Goal: Transaction & Acquisition: Purchase product/service

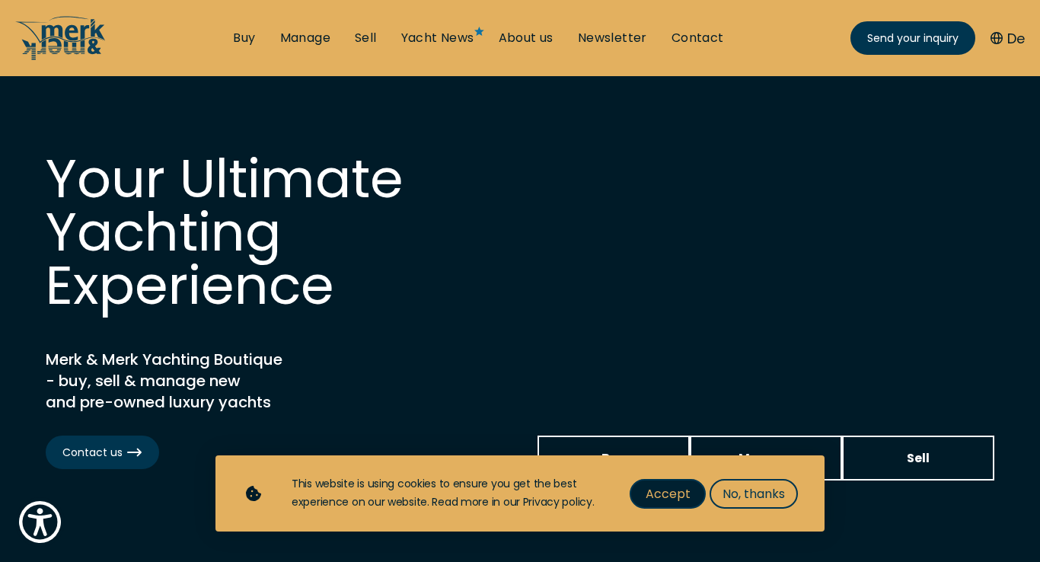
click at [669, 495] on span "Accept" at bounding box center [668, 493] width 45 height 19
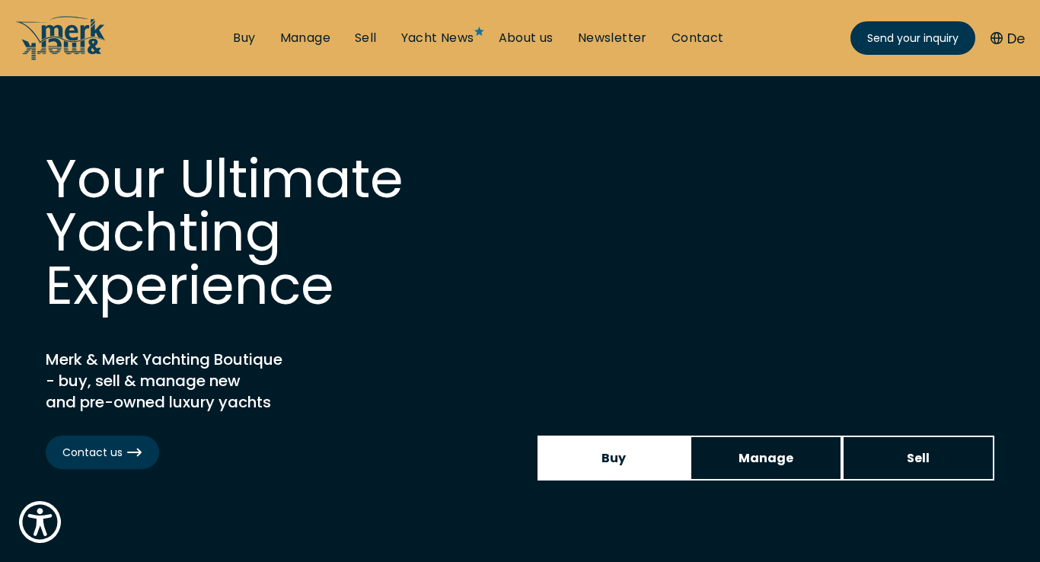
click at [627, 457] on link "Buy" at bounding box center [614, 458] width 152 height 45
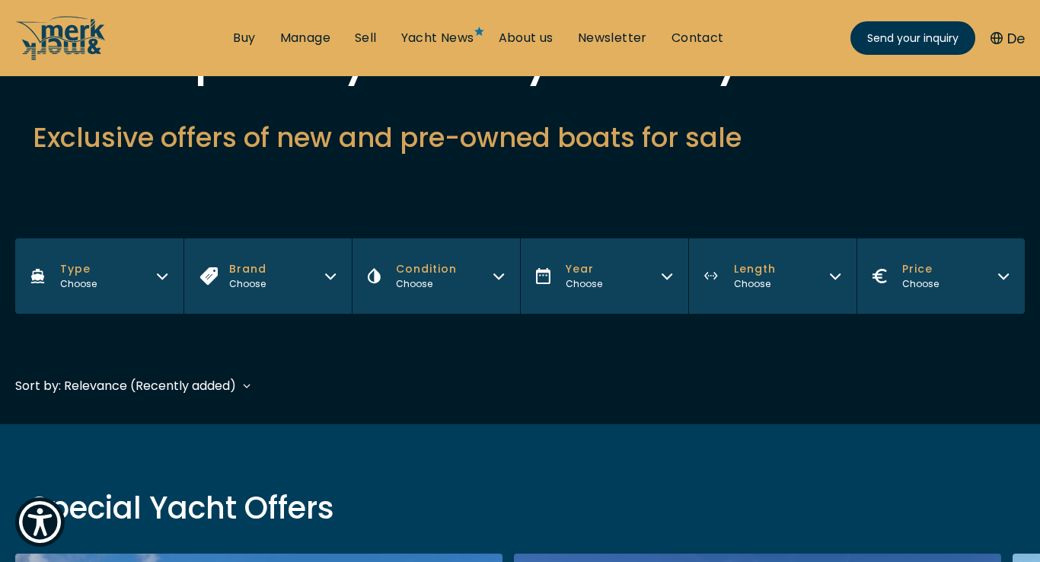
scroll to position [235, 0]
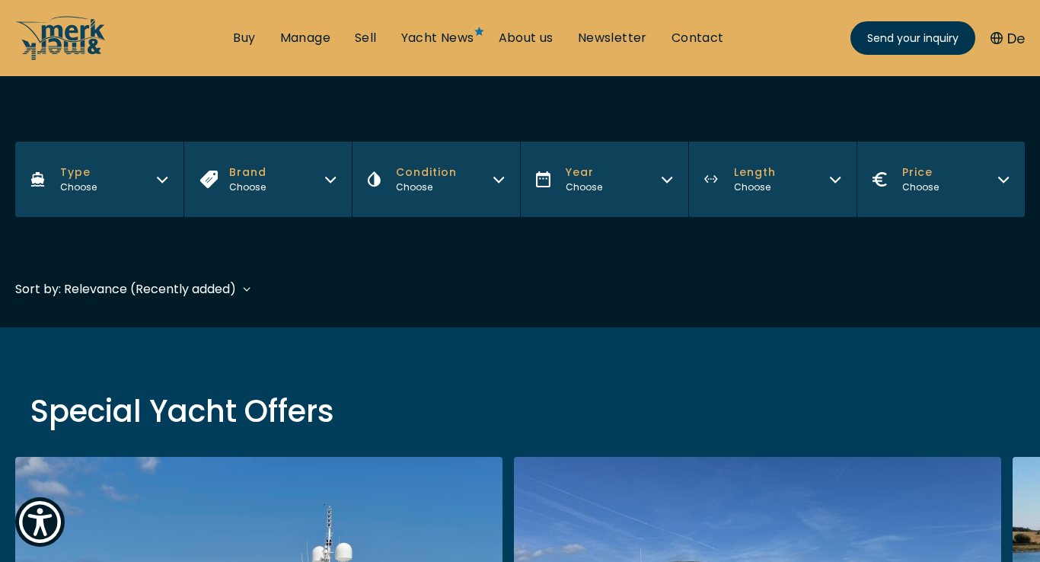
click at [244, 288] on div "Sort by: Relevance (Recently added) Relevance (Recently added) Year (Oldest fir…" at bounding box center [133, 289] width 236 height 19
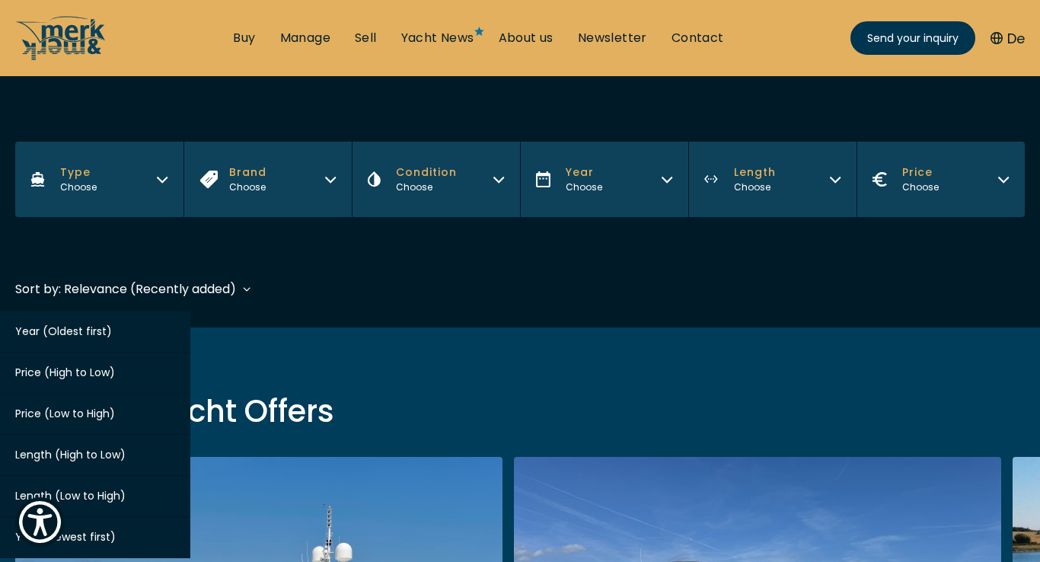
click at [100, 371] on span "Price (High to Low)" at bounding box center [65, 372] width 100 height 15
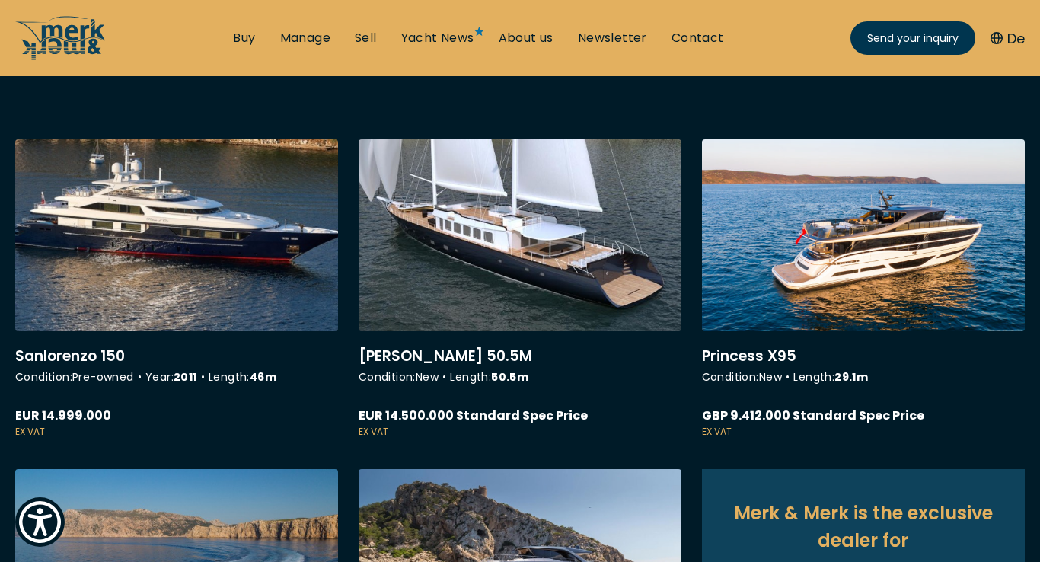
scroll to position [602, 0]
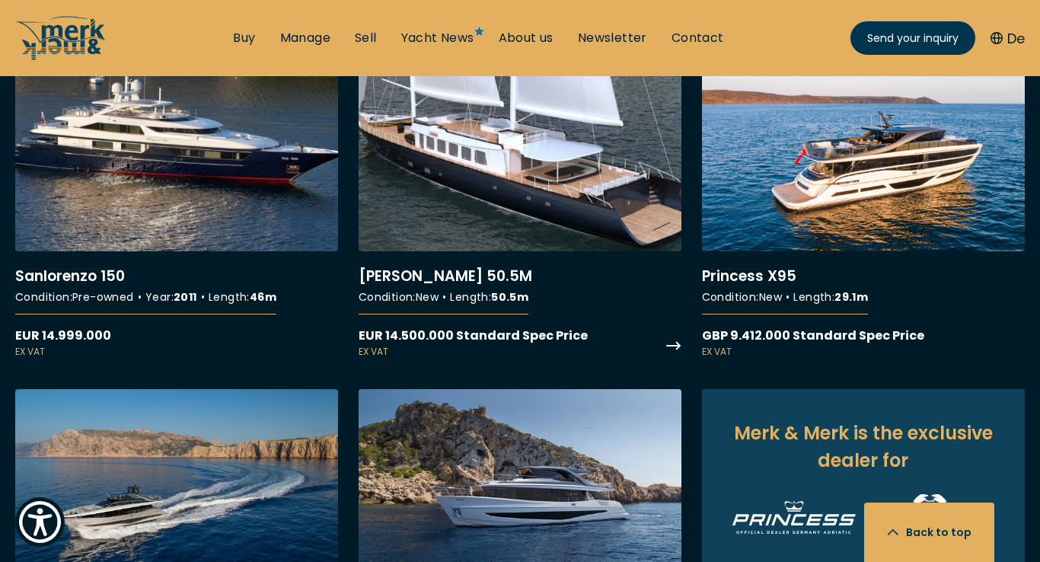
click at [466, 276] on link "More details about [PERSON_NAME] 50.5M" at bounding box center [520, 208] width 323 height 299
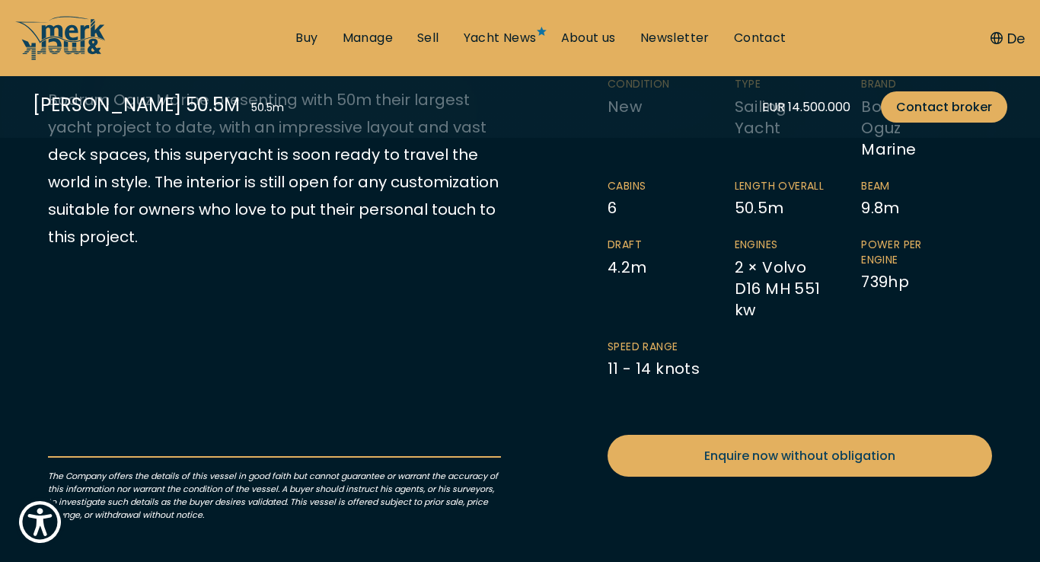
scroll to position [550, 0]
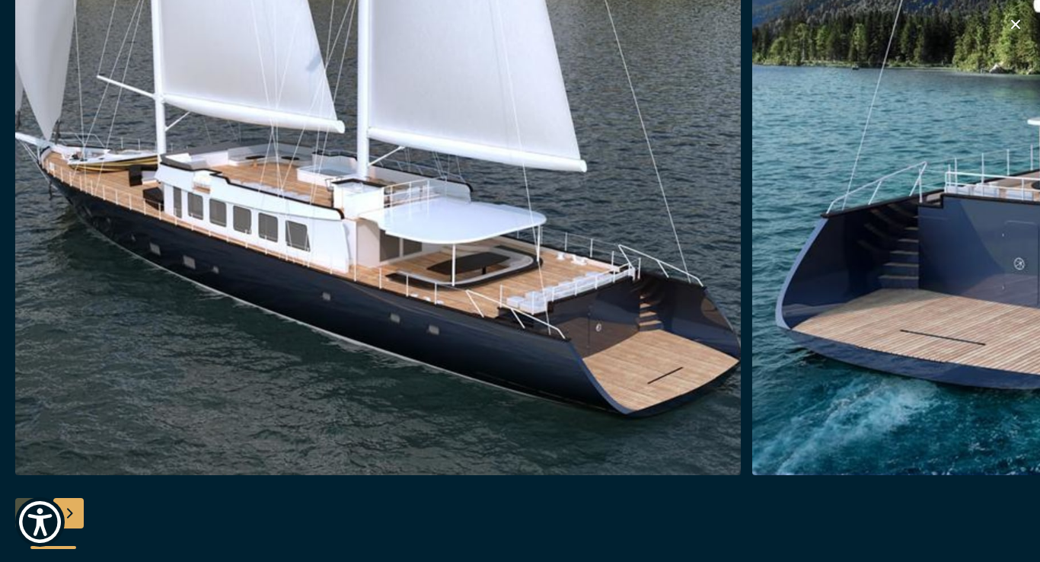
click at [70, 512] on div "Next slide" at bounding box center [68, 513] width 30 height 30
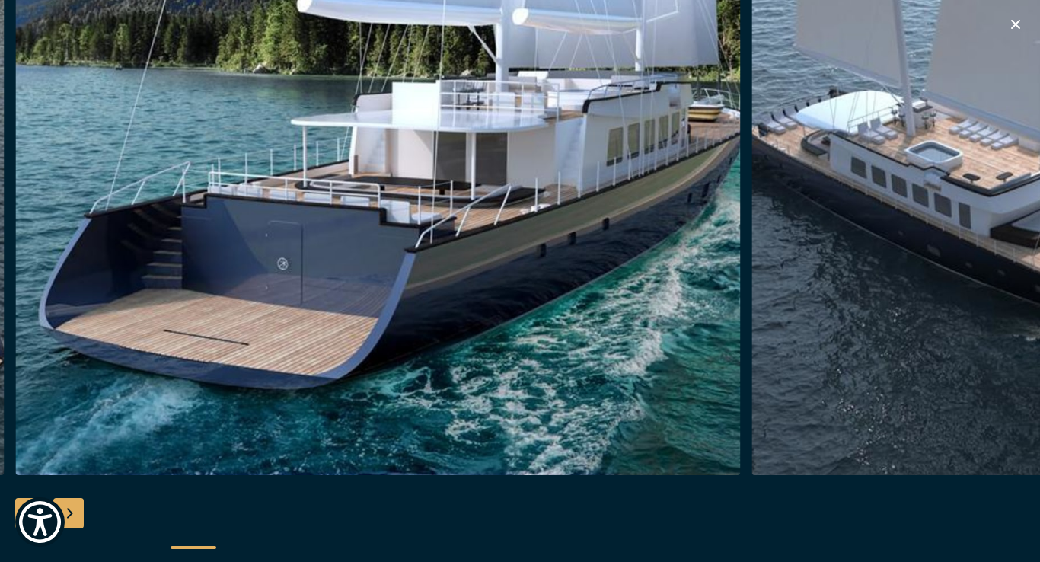
click at [70, 512] on div "Next slide" at bounding box center [68, 513] width 30 height 30
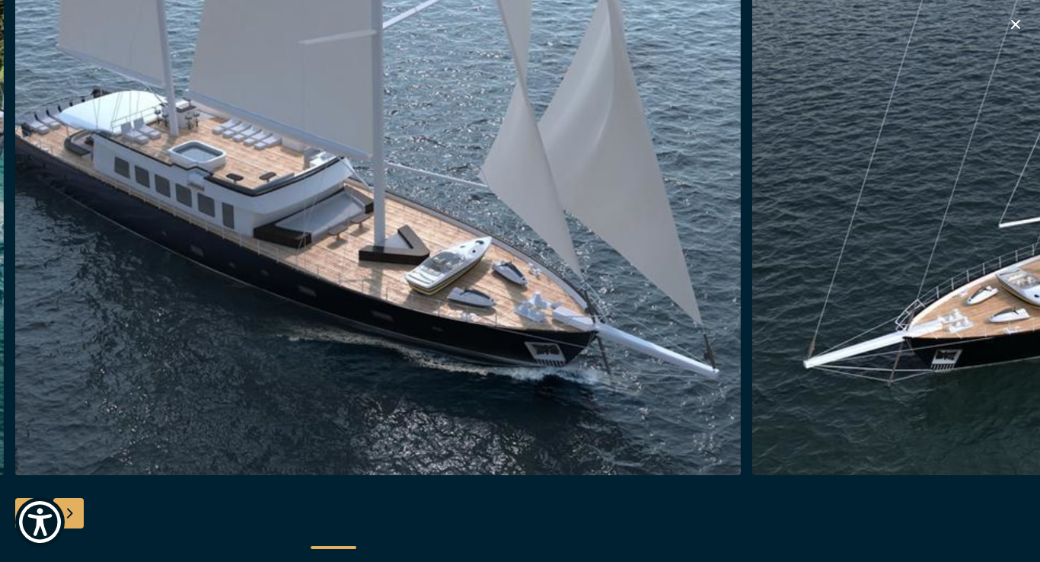
click at [70, 512] on div "Next slide" at bounding box center [68, 513] width 30 height 30
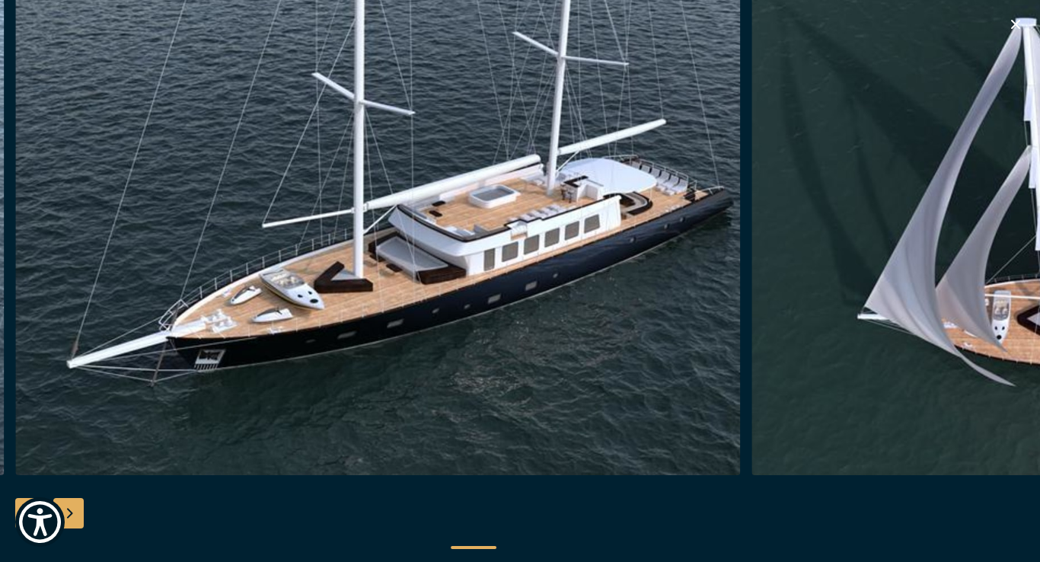
click at [70, 512] on div "Next slide" at bounding box center [68, 513] width 30 height 30
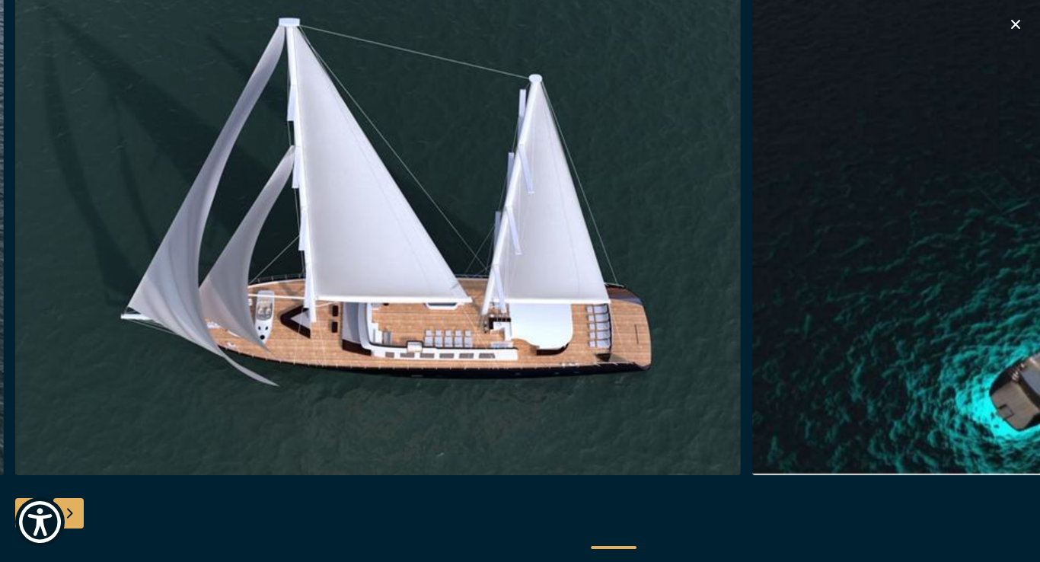
click at [70, 512] on div "Next slide" at bounding box center [68, 513] width 30 height 30
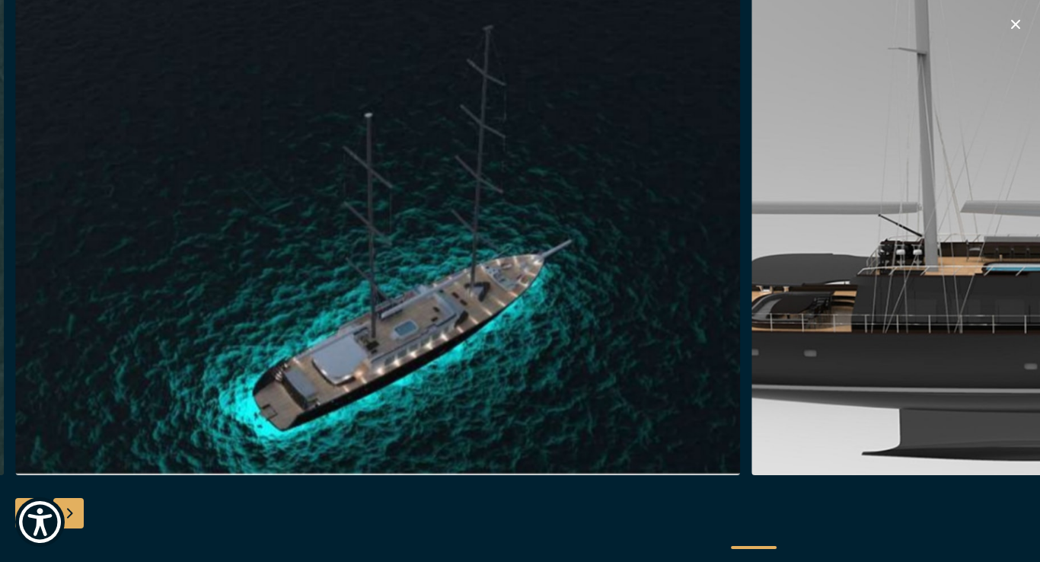
click at [70, 512] on div "Next slide" at bounding box center [68, 513] width 30 height 30
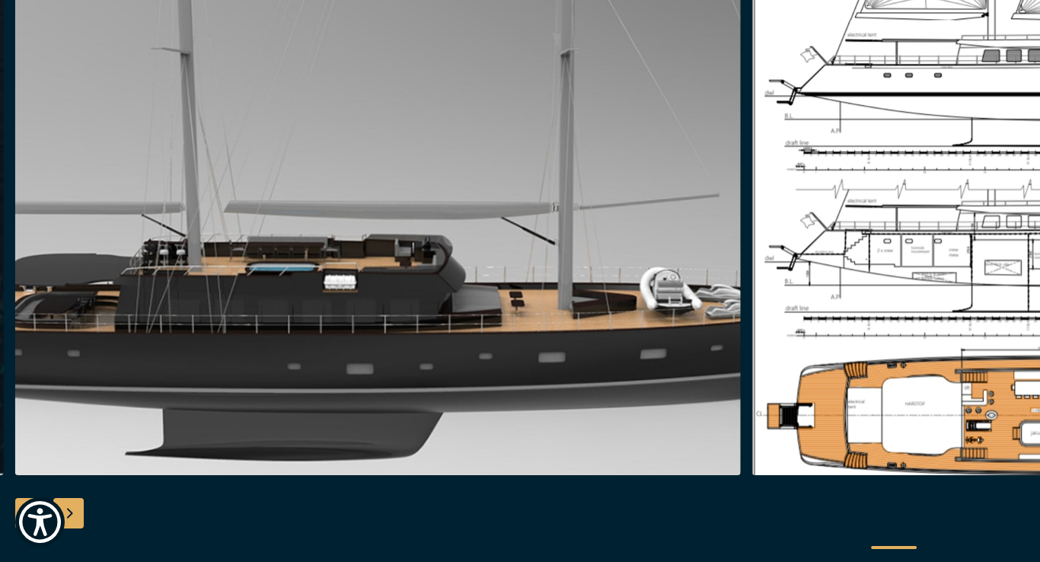
click at [70, 512] on div "Next slide" at bounding box center [68, 513] width 30 height 30
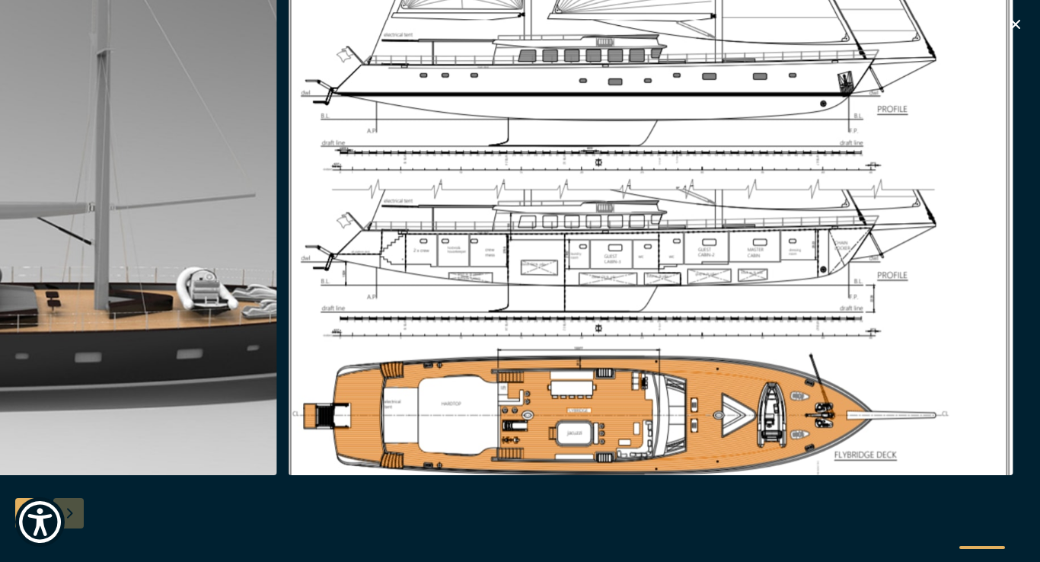
click at [70, 512] on div at bounding box center [520, 281] width 1040 height 586
